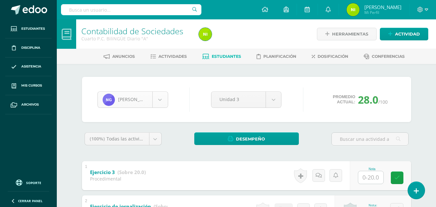
click at [158, 103] on body "Estudiantes Disciplina Asistencia Mis cursos Archivos Soporte Ayuda Reportar un…" at bounding box center [218, 168] width 436 height 336
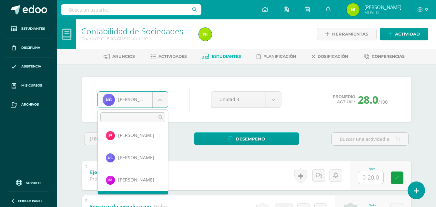
scroll to position [178, 0]
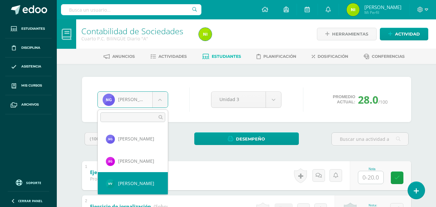
select select "8696"
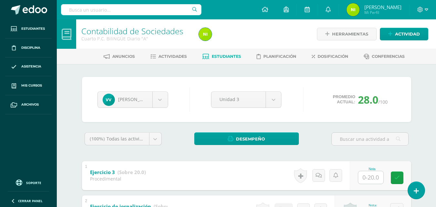
drag, startPoint x: 145, startPoint y: 133, endPoint x: 72, endPoint y: 86, distance: 87.2
click at [72, 86] on body "Estudiantes Disciplina Asistencia Mis cursos Archivos Soporte Ayuda Reportar un…" at bounding box center [218, 168] width 436 height 336
